Goal: Task Accomplishment & Management: Manage account settings

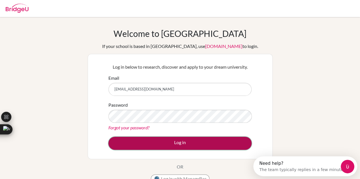
click at [131, 141] on button "Log in" at bounding box center [179, 143] width 143 height 13
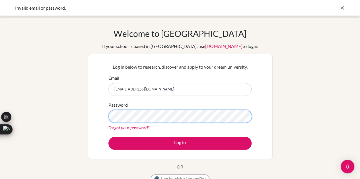
click at [108, 137] on button "Log in" at bounding box center [179, 143] width 143 height 13
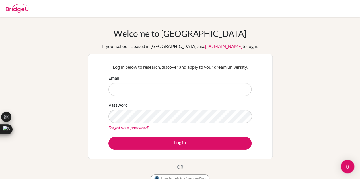
click at [127, 90] on input "Email" at bounding box center [179, 89] width 143 height 13
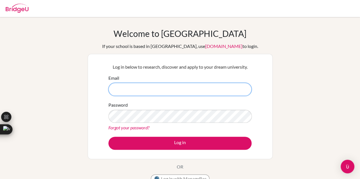
type input "[EMAIL_ADDRESS][DOMAIN_NAME]"
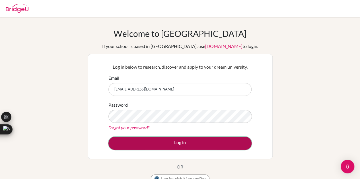
click at [168, 141] on button "Log in" at bounding box center [179, 143] width 143 height 13
